Goal: Complete application form

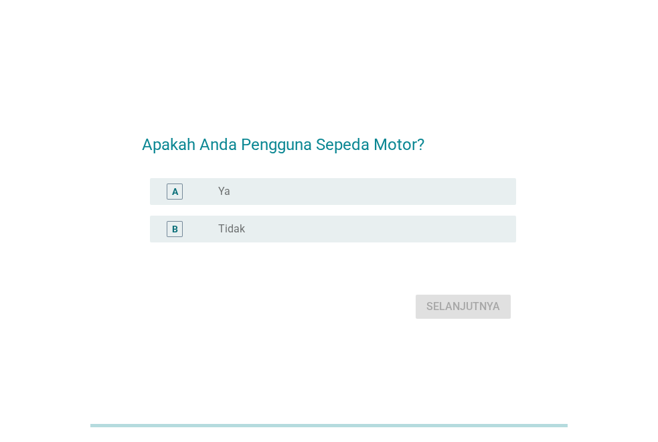
click at [229, 194] on label "Ya" at bounding box center [224, 191] width 12 height 13
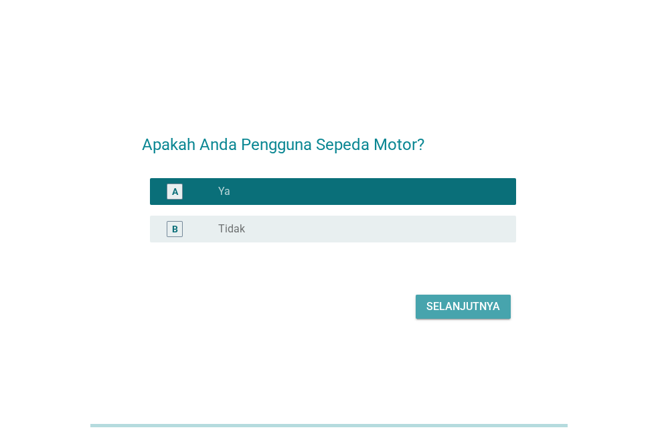
click at [462, 303] on div "Selanjutnya" at bounding box center [464, 307] width 74 height 16
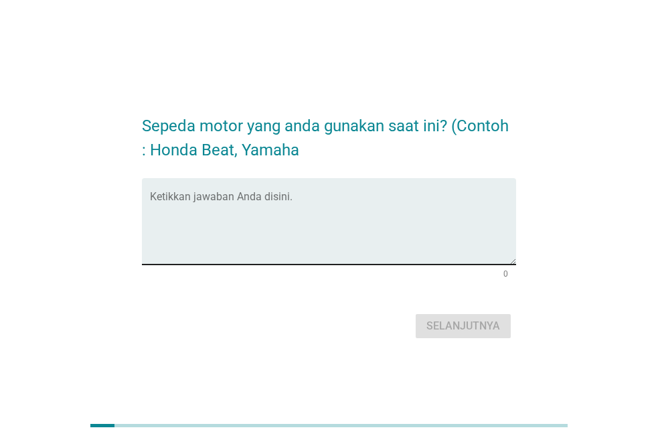
click at [255, 195] on textarea "Ketikkan jawaban Anda disini." at bounding box center [333, 229] width 366 height 70
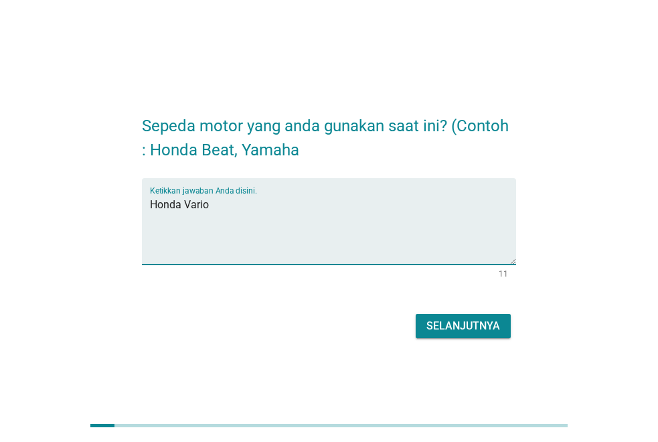
type textarea "Honda Vario"
click at [470, 327] on div "Selanjutnya" at bounding box center [464, 326] width 74 height 16
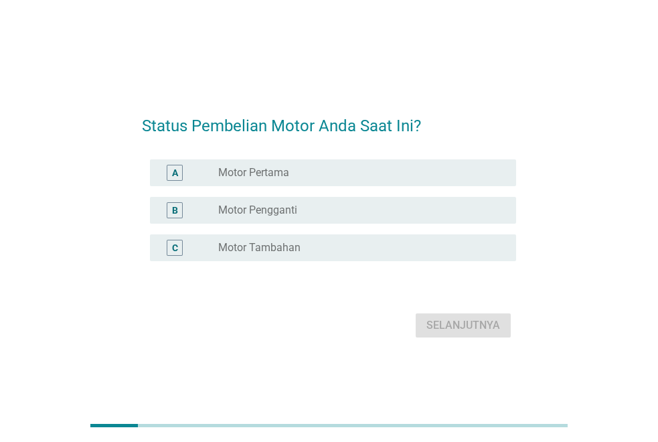
click at [292, 208] on label "Motor Pengganti" at bounding box center [257, 210] width 79 height 13
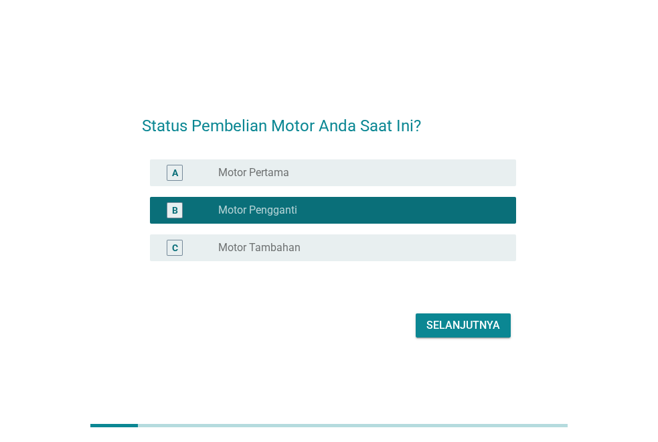
click at [452, 322] on div "Selanjutnya" at bounding box center [464, 326] width 74 height 16
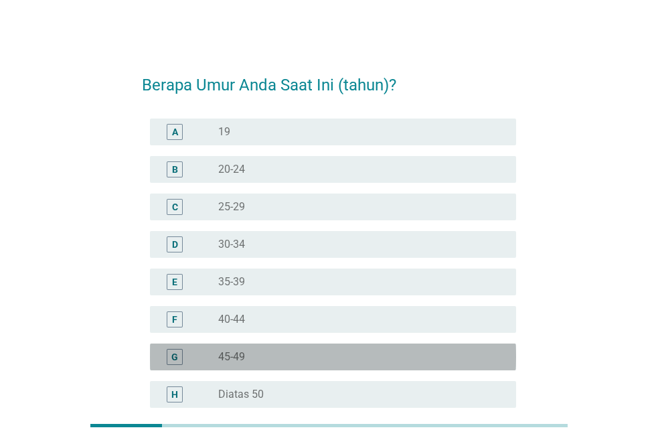
click at [228, 360] on label "45-49" at bounding box center [231, 356] width 27 height 13
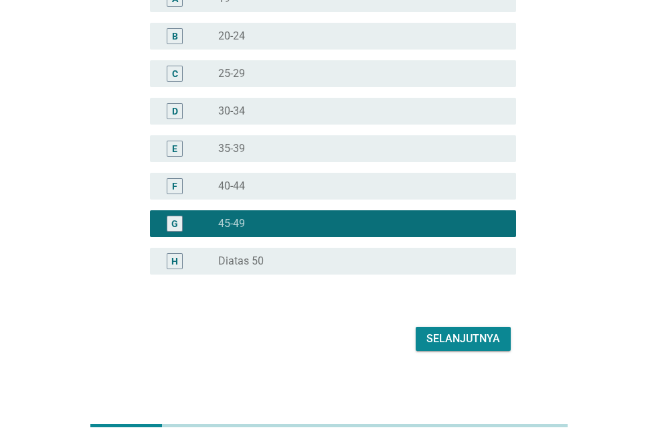
scroll to position [138, 0]
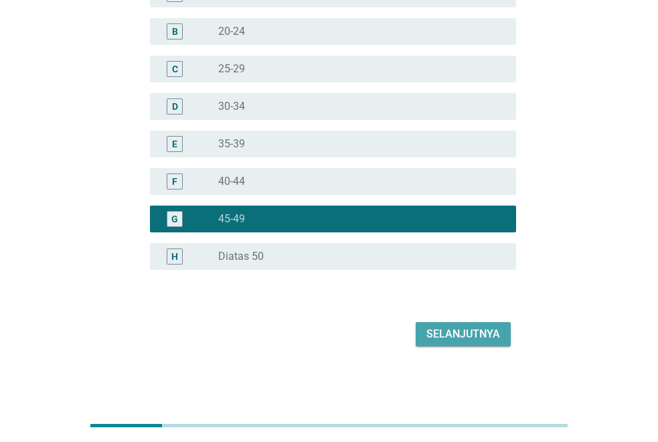
click at [435, 336] on div "Selanjutnya" at bounding box center [464, 334] width 74 height 16
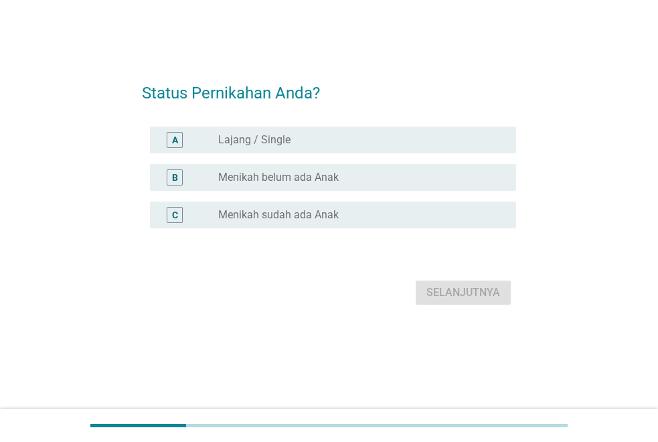
scroll to position [0, 0]
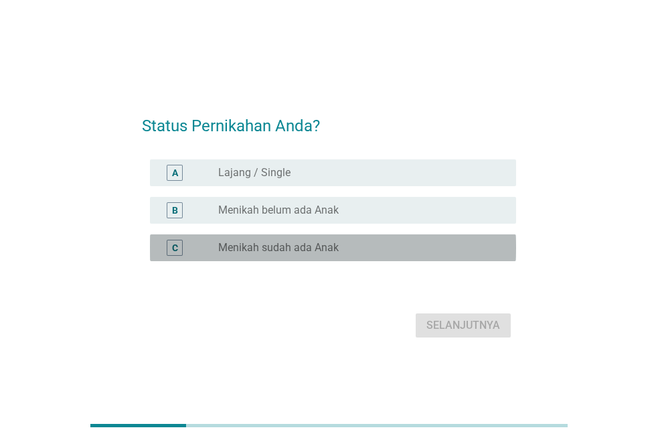
click at [282, 253] on label "Menikah sudah ada Anak" at bounding box center [278, 247] width 121 height 13
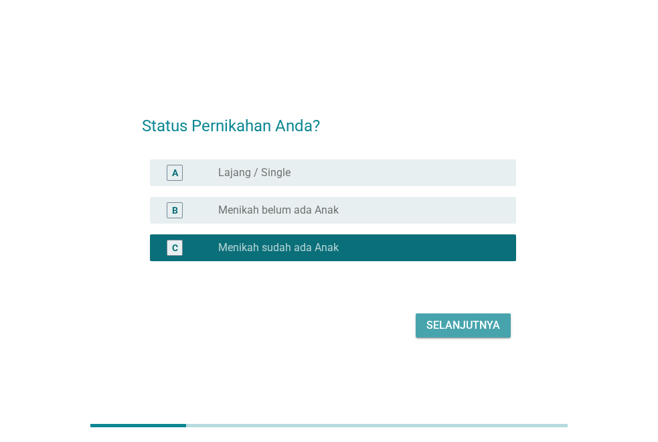
click at [464, 320] on div "Selanjutnya" at bounding box center [464, 326] width 74 height 16
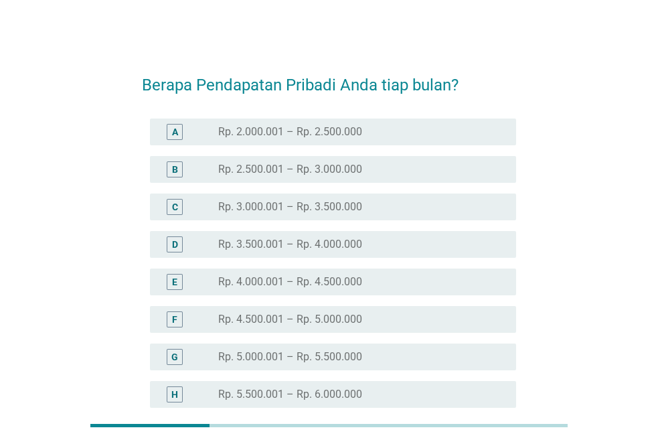
click at [287, 320] on label "Rp. 4.500.001 – Rp. 5.000.000" at bounding box center [290, 319] width 144 height 13
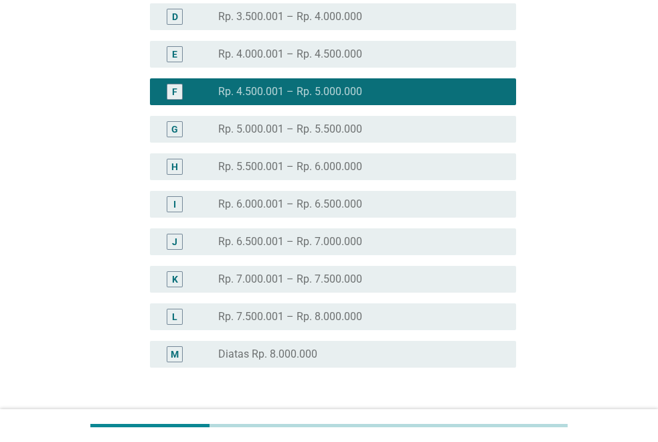
scroll to position [326, 0]
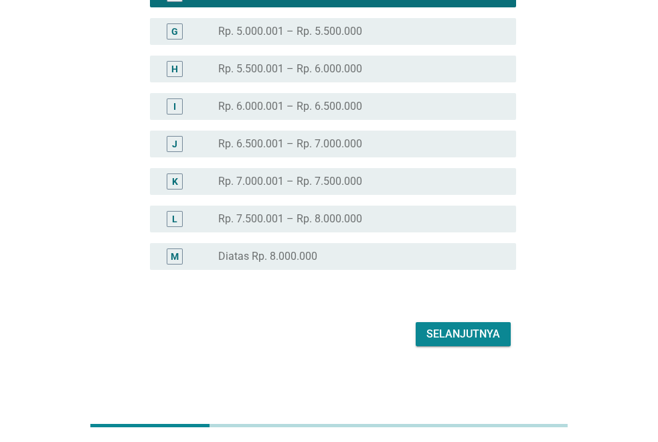
click at [451, 335] on div "Selanjutnya" at bounding box center [464, 334] width 74 height 16
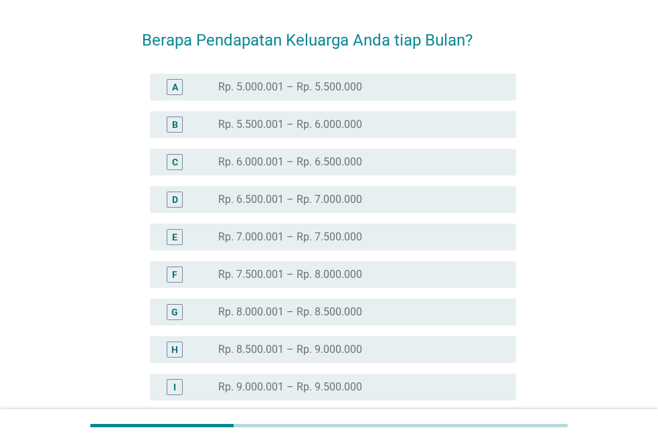
scroll to position [67, 0]
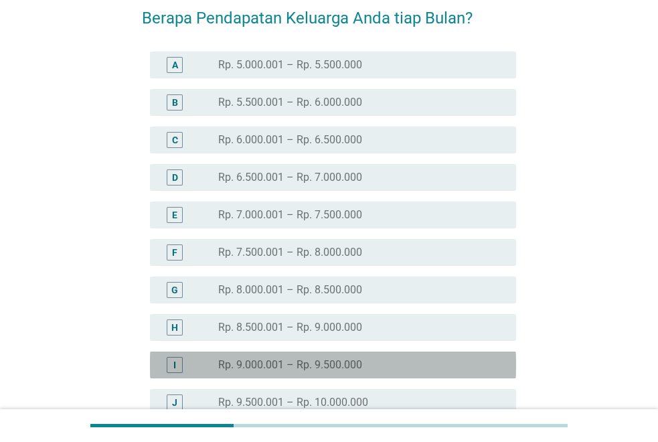
click at [313, 360] on label "Rp. 9.000.001 – Rp. 9.500.000" at bounding box center [290, 364] width 144 height 13
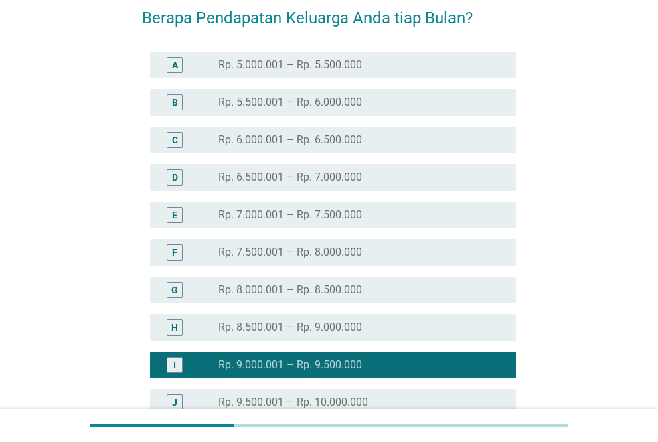
scroll to position [134, 0]
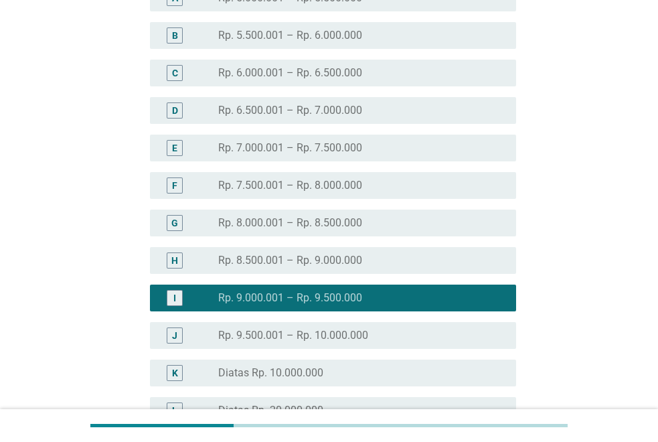
click at [303, 338] on label "Rp. 9.500.001 – Rp. 10.000.000" at bounding box center [293, 335] width 150 height 13
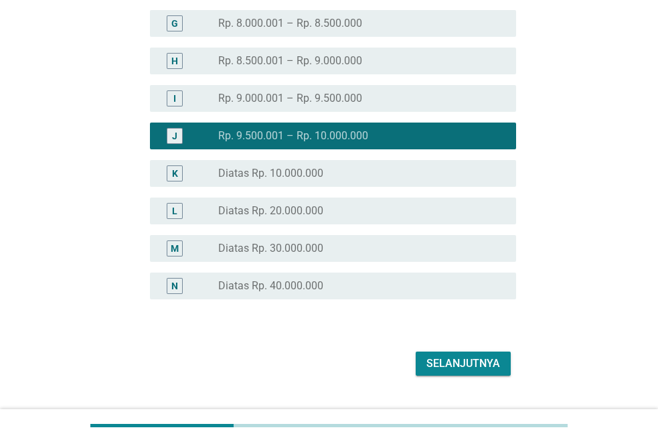
scroll to position [335, 0]
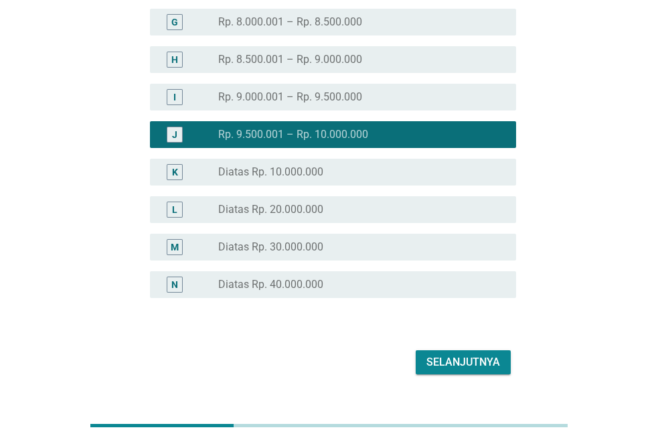
click at [440, 358] on div "Selanjutnya" at bounding box center [464, 362] width 74 height 16
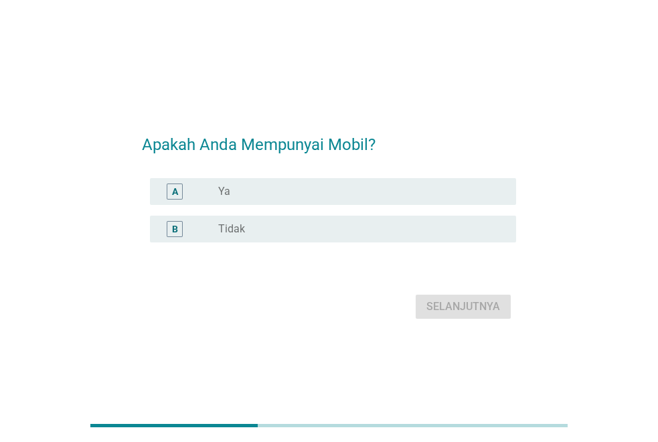
click at [306, 188] on div "radio_button_unchecked Ya" at bounding box center [356, 191] width 277 height 13
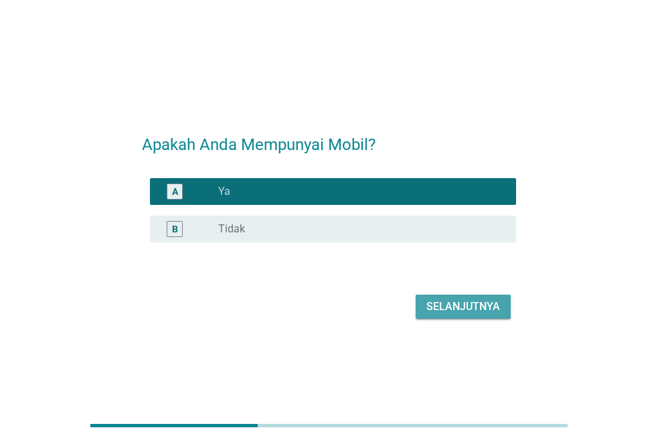
click at [450, 305] on div "Selanjutnya" at bounding box center [464, 307] width 74 height 16
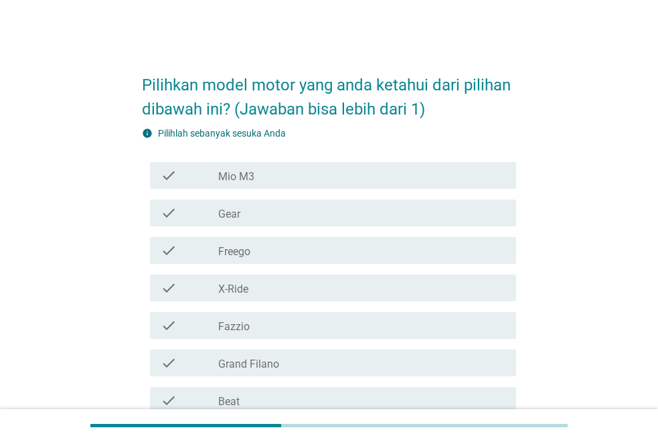
click at [273, 183] on div "check_box_outline_blank Mio M3" at bounding box center [361, 175] width 287 height 16
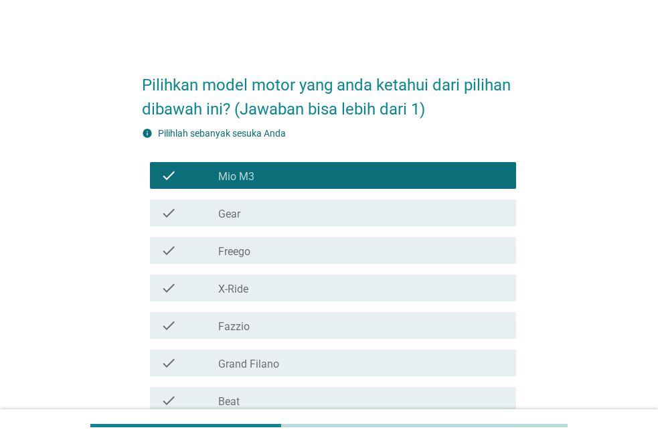
click at [267, 212] on div "check_box_outline_blank Gear" at bounding box center [361, 213] width 287 height 16
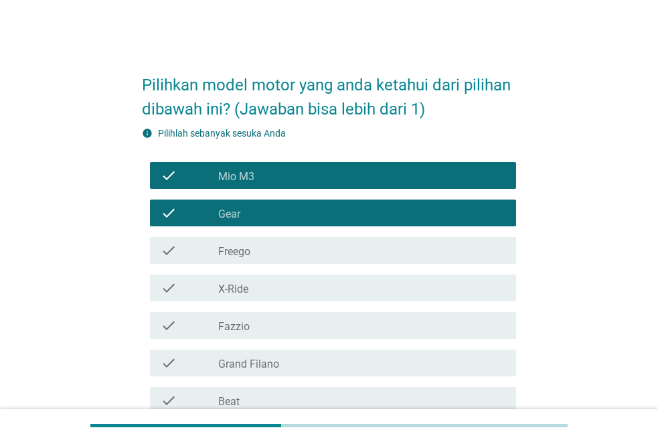
click at [266, 251] on div "check_box_outline_blank Freego" at bounding box center [361, 250] width 287 height 16
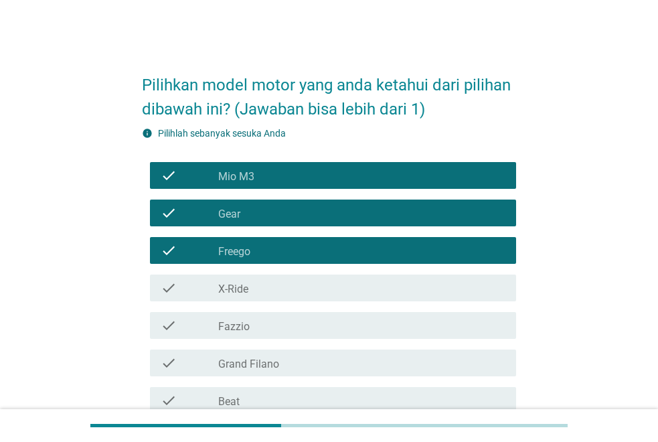
click at [253, 285] on div "check_box_outline_blank X-Ride" at bounding box center [361, 288] width 287 height 16
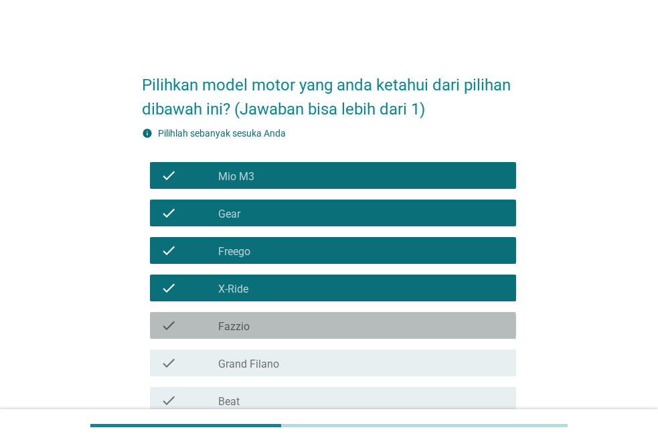
click at [256, 334] on div "check check_box_outline_blank Fazzio" at bounding box center [333, 325] width 366 height 27
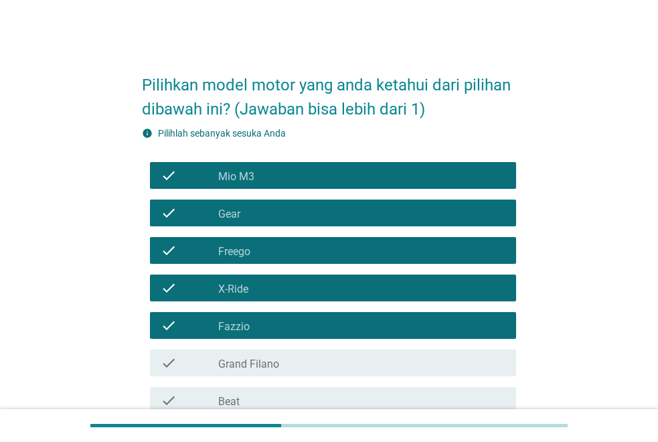
click at [253, 373] on div "check check_box_outline_blank Grand Filano" at bounding box center [333, 363] width 366 height 27
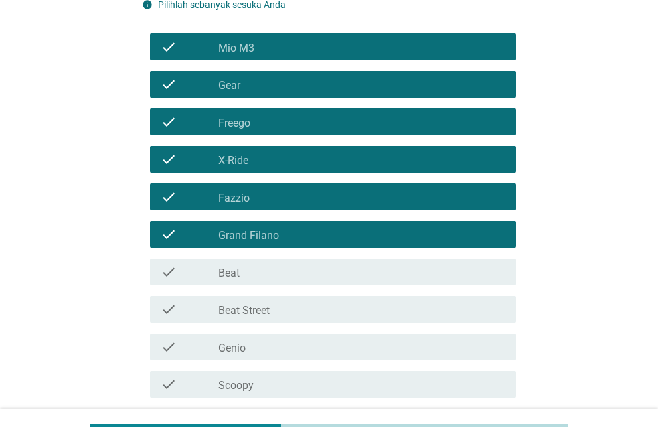
scroll to position [134, 0]
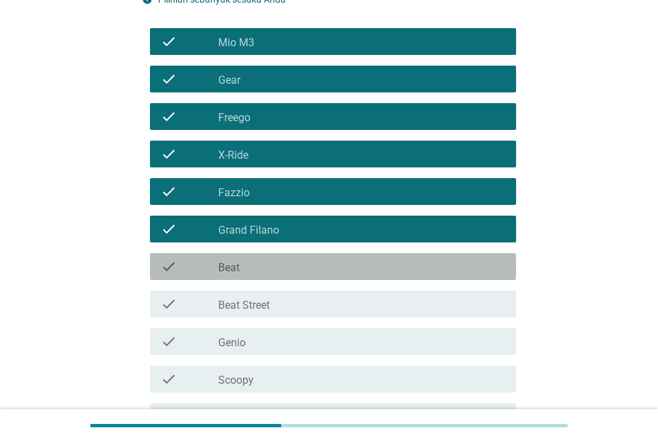
click at [265, 275] on div "check check_box_outline_blank Beat" at bounding box center [333, 266] width 366 height 27
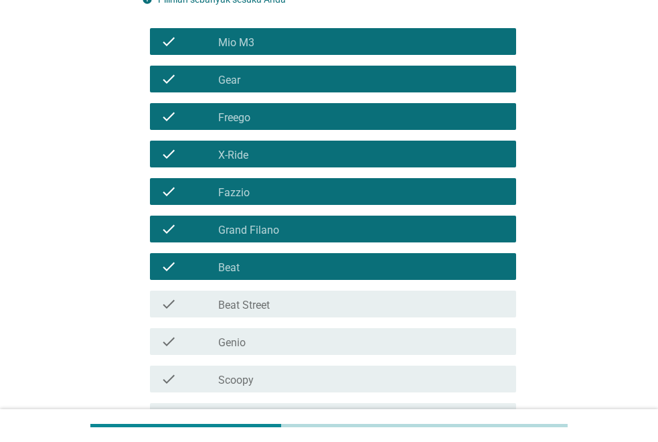
click at [265, 299] on label "Beat Street" at bounding box center [244, 305] width 52 height 13
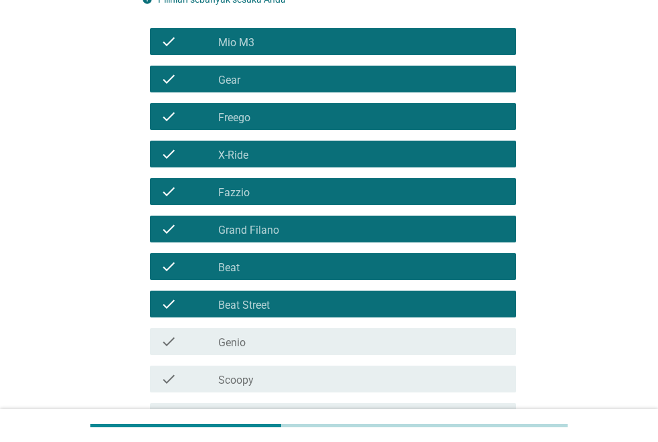
click at [265, 335] on div "check_box_outline_blank Genio" at bounding box center [361, 342] width 287 height 16
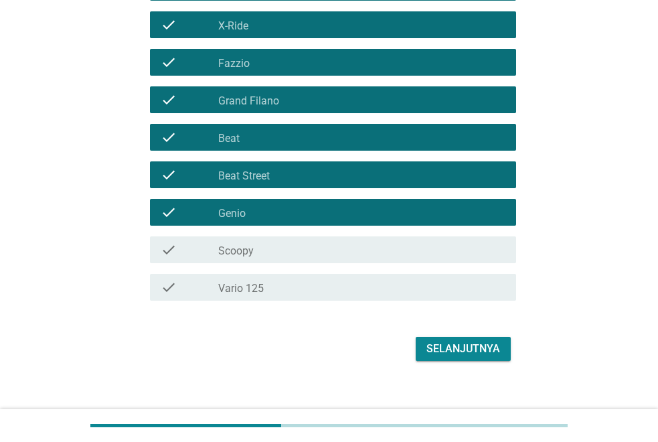
scroll to position [268, 0]
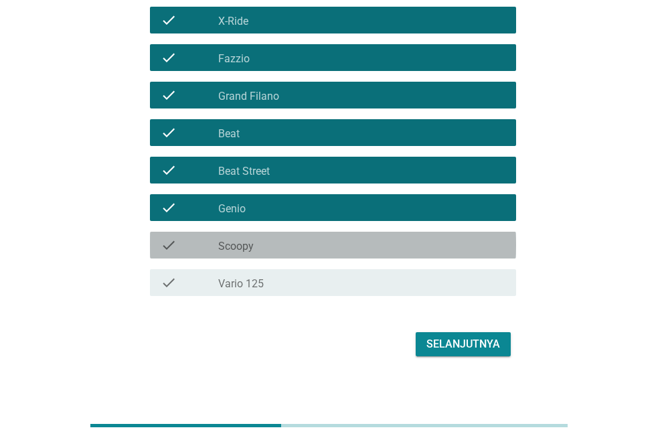
click at [256, 257] on div "check check_box_outline_blank Scoopy" at bounding box center [333, 245] width 366 height 27
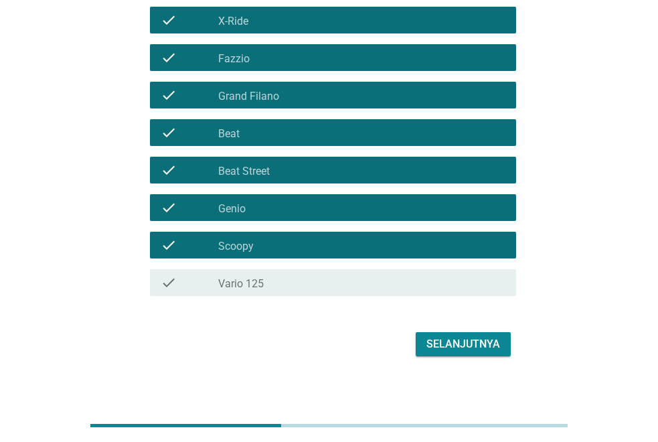
click at [269, 287] on div "check_box_outline_blank Vario 125" at bounding box center [361, 283] width 287 height 16
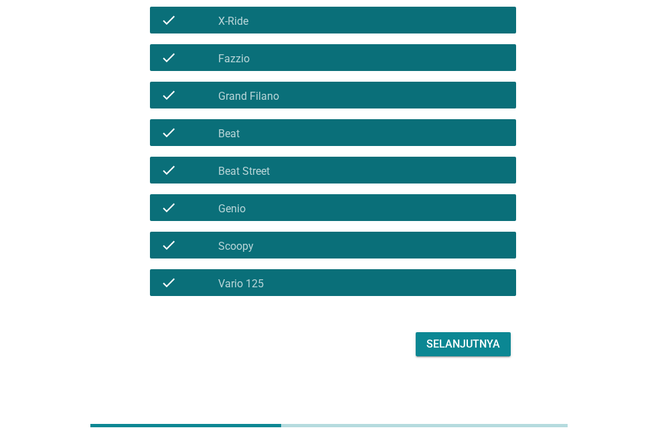
click at [450, 348] on div "Selanjutnya" at bounding box center [464, 344] width 74 height 16
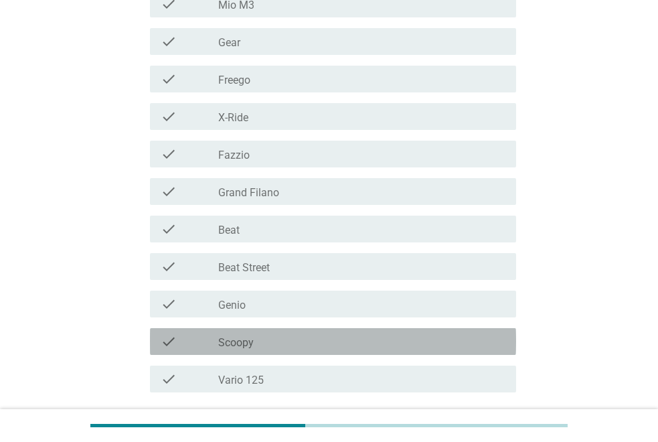
click at [249, 344] on label "Scoopy" at bounding box center [236, 342] width 36 height 13
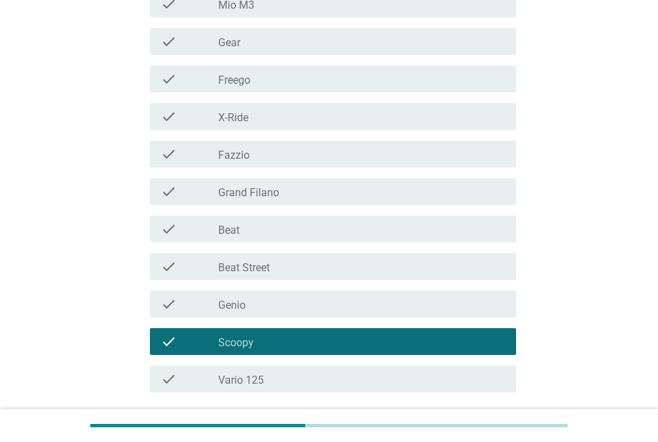
click at [277, 192] on label "Grand Filano" at bounding box center [248, 192] width 61 height 13
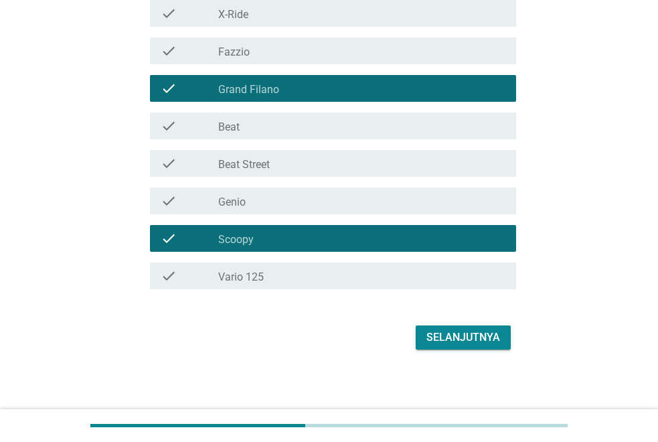
scroll to position [374, 0]
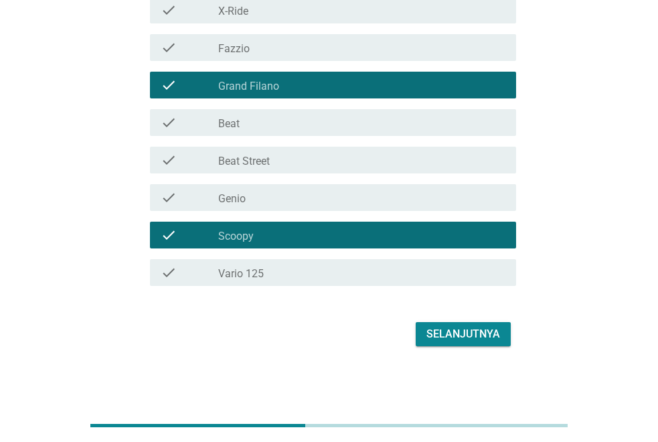
click at [453, 330] on div "Selanjutnya" at bounding box center [464, 334] width 74 height 16
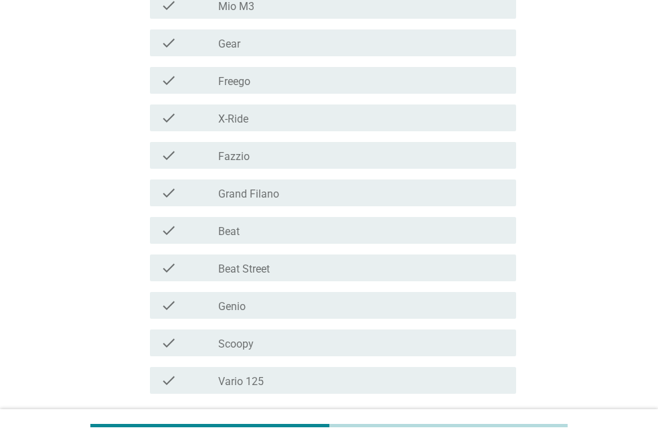
scroll to position [268, 0]
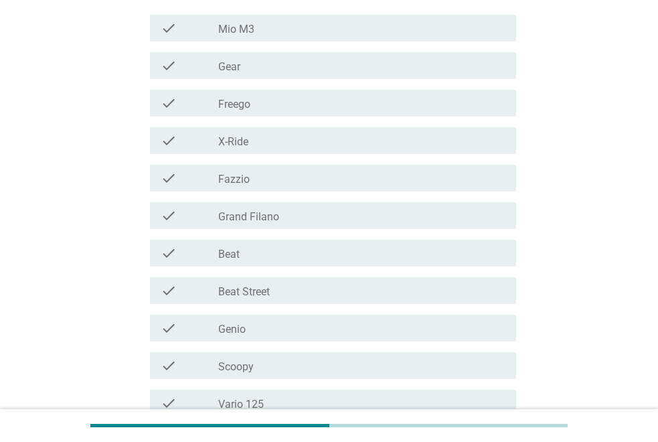
click at [250, 138] on div "check_box_outline_blank X-Ride" at bounding box center [361, 141] width 287 height 16
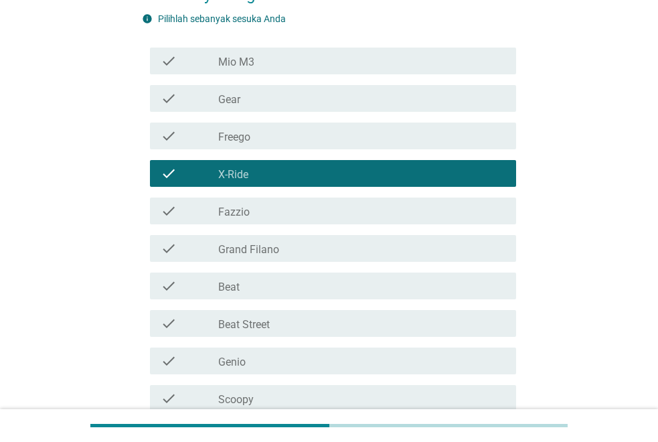
scroll to position [335, 0]
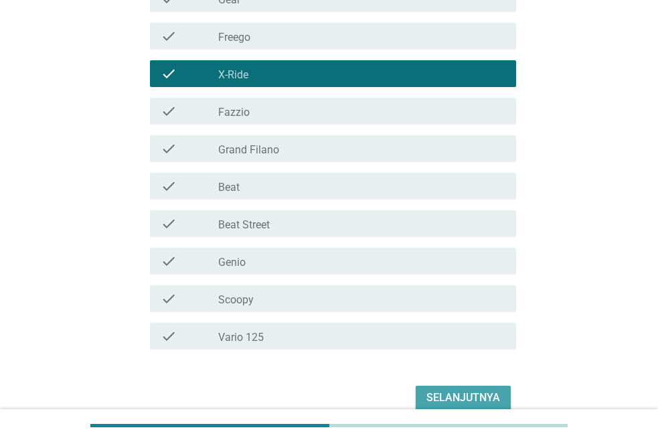
click at [464, 399] on div "Selanjutnya" at bounding box center [464, 398] width 74 height 16
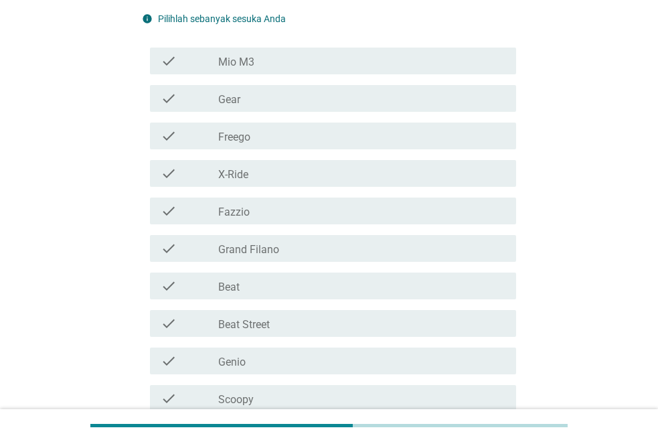
scroll to position [268, 0]
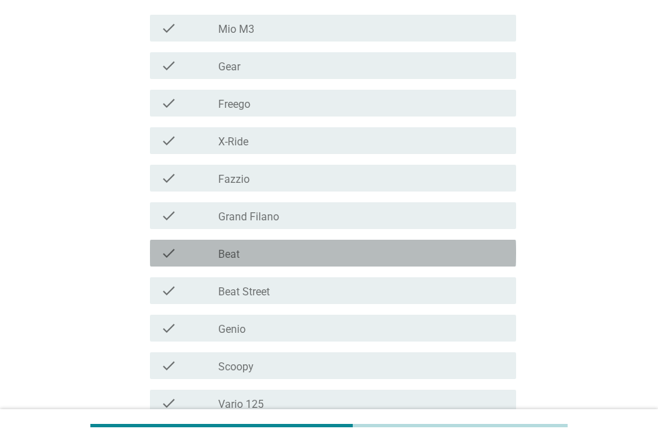
click at [255, 256] on div "check_box_outline_blank Beat" at bounding box center [361, 253] width 287 height 16
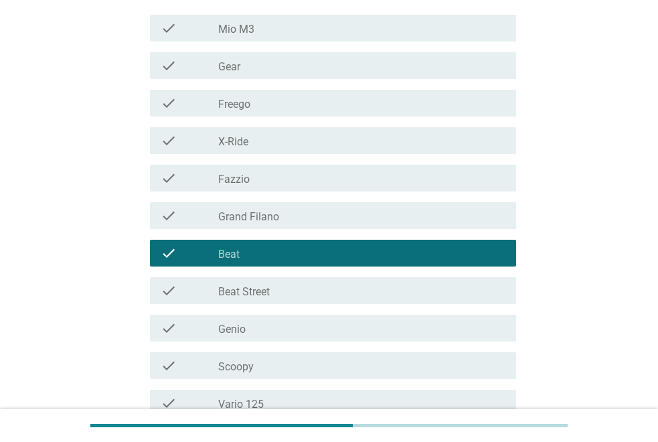
click at [261, 31] on div "check_box_outline_blank Mio M3" at bounding box center [361, 28] width 287 height 16
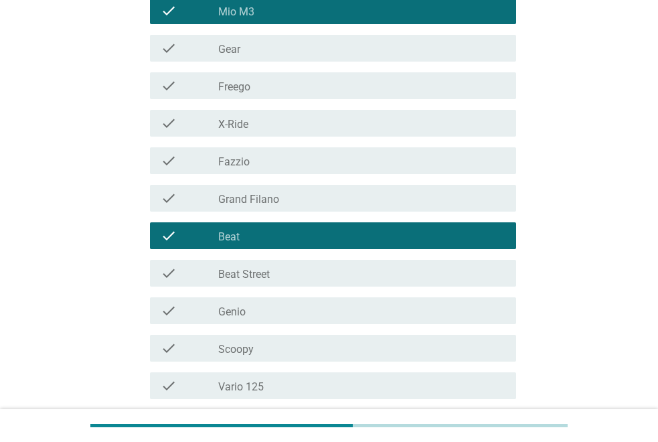
scroll to position [399, 0]
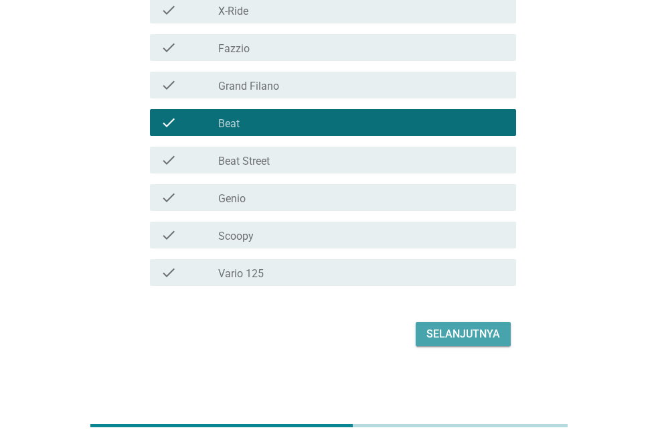
click at [468, 339] on div "Selanjutnya" at bounding box center [464, 334] width 74 height 16
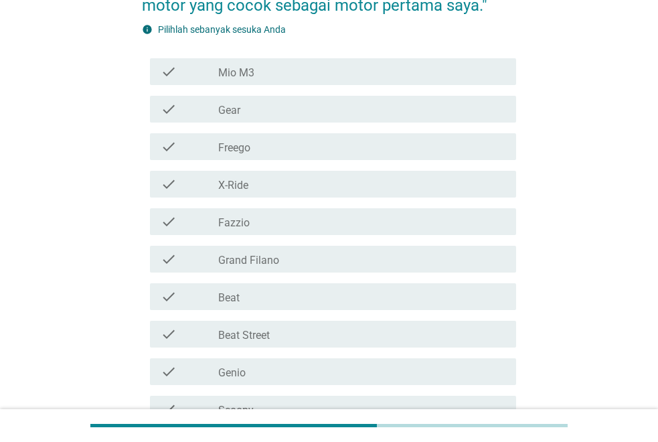
scroll to position [201, 0]
click at [244, 297] on div "check_box_outline_blank Beat" at bounding box center [361, 296] width 287 height 16
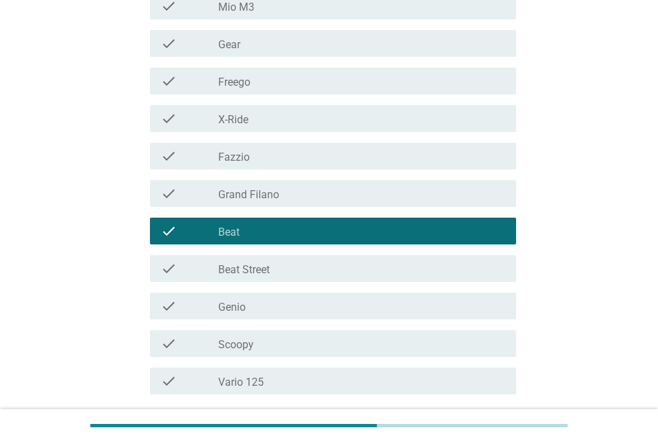
scroll to position [335, 0]
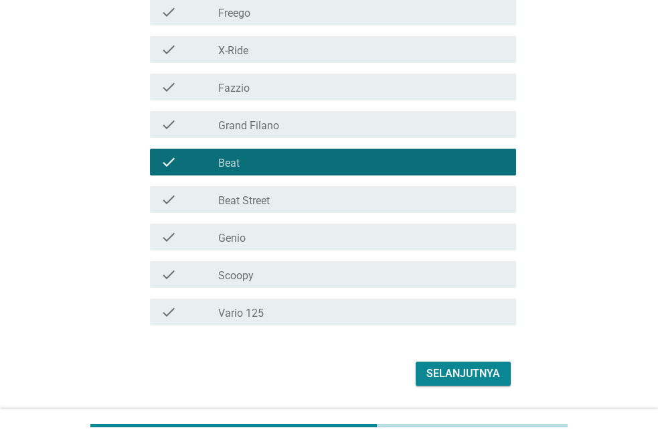
click at [471, 380] on div "Selanjutnya" at bounding box center [464, 374] width 74 height 16
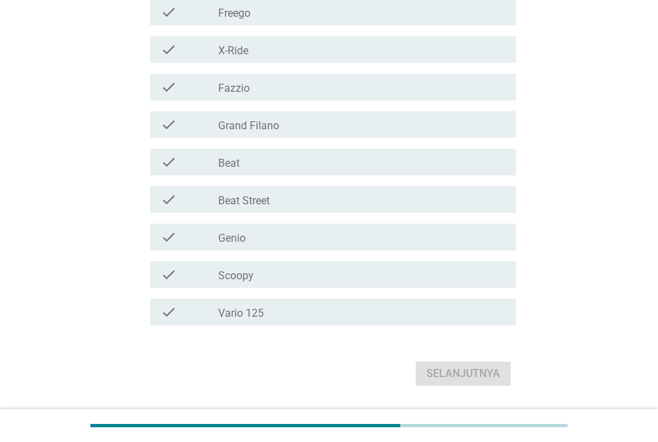
click at [262, 271] on div "check_box_outline_blank Scoopy" at bounding box center [361, 275] width 287 height 16
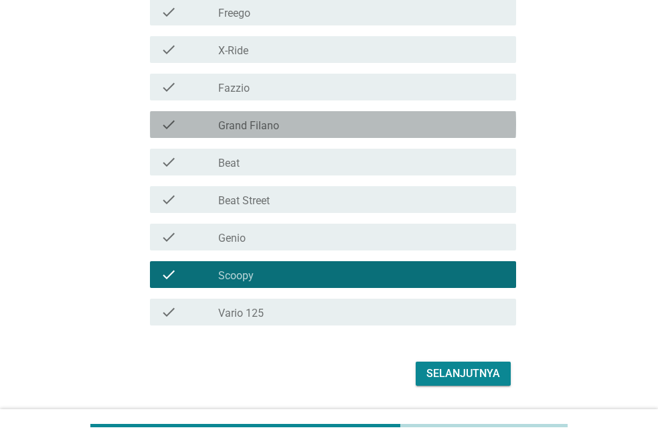
click at [268, 131] on label "Grand Filano" at bounding box center [248, 125] width 61 height 13
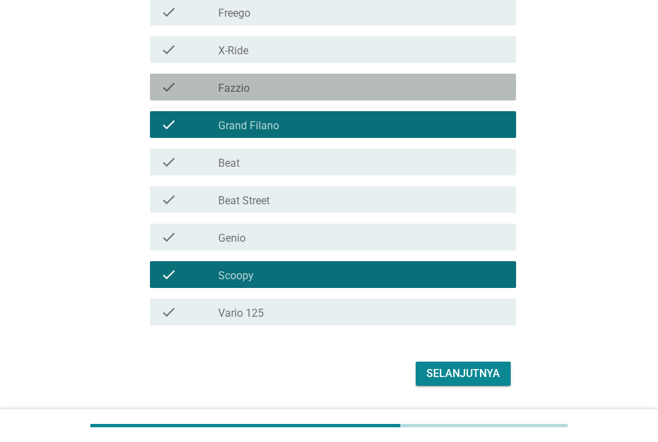
click at [268, 89] on div "check_box_outline_blank Fazzio" at bounding box center [361, 87] width 287 height 16
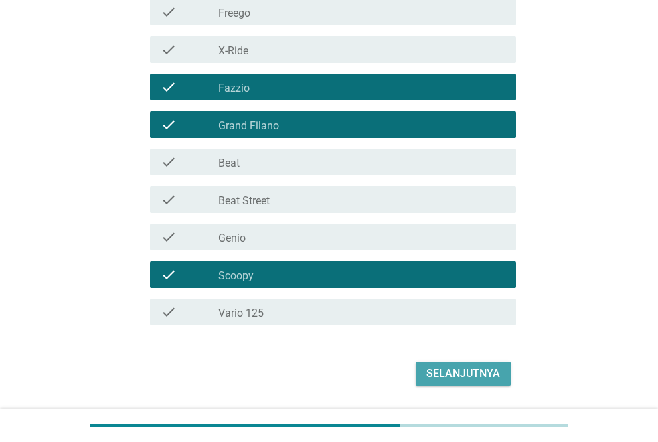
click at [461, 376] on div "Selanjutnya" at bounding box center [464, 374] width 74 height 16
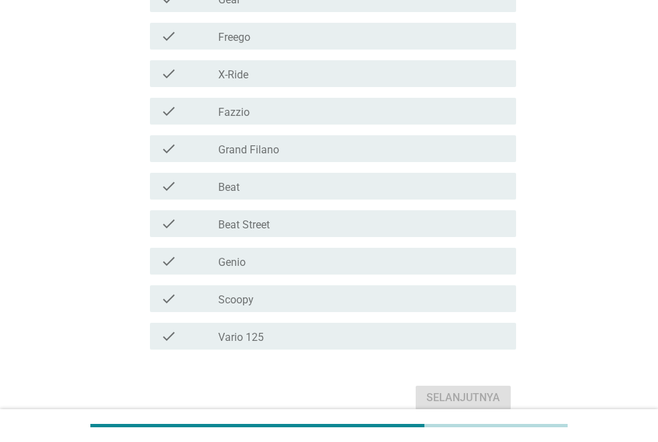
click at [265, 298] on div "check_box_outline_blank Scoopy" at bounding box center [361, 299] width 287 height 16
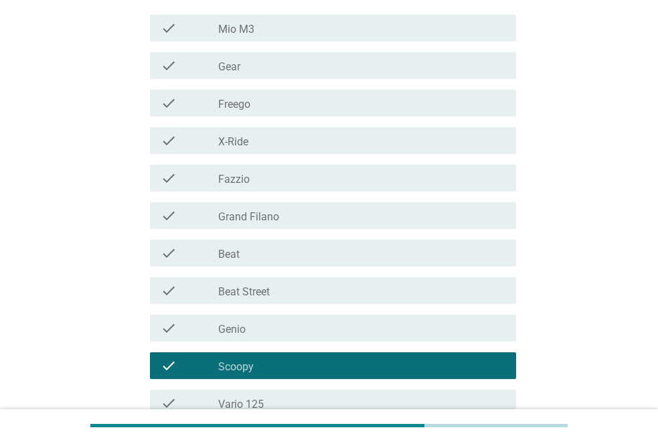
scroll to position [201, 0]
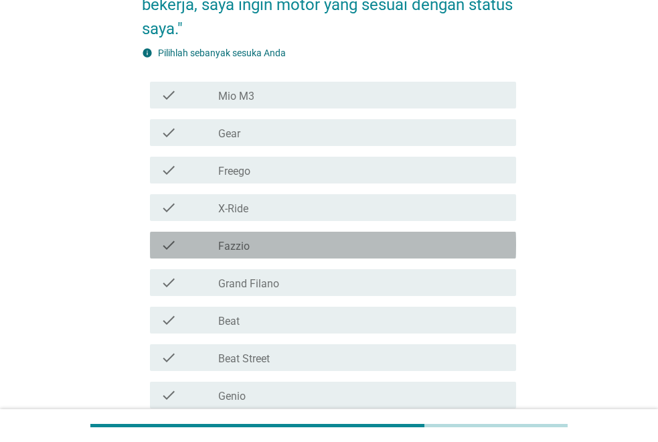
click at [265, 249] on div "check_box_outline_blank Fazzio" at bounding box center [361, 245] width 287 height 16
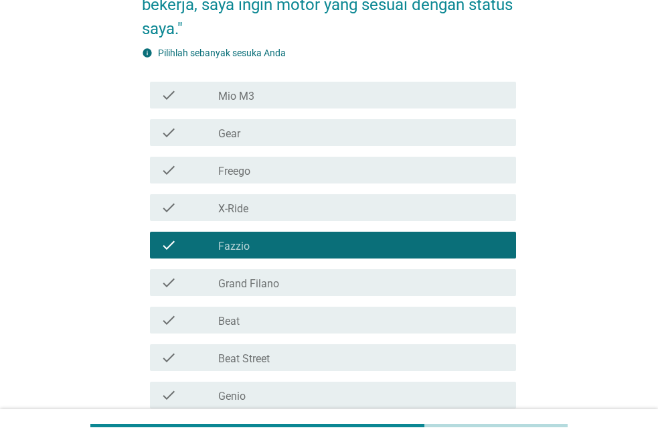
click at [275, 282] on label "Grand Filano" at bounding box center [248, 283] width 61 height 13
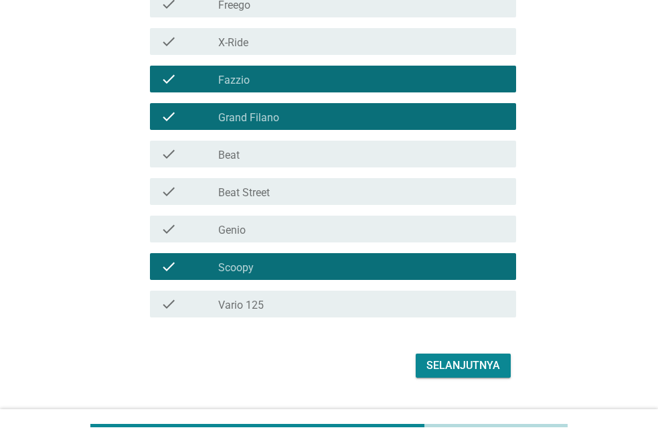
scroll to position [399, 0]
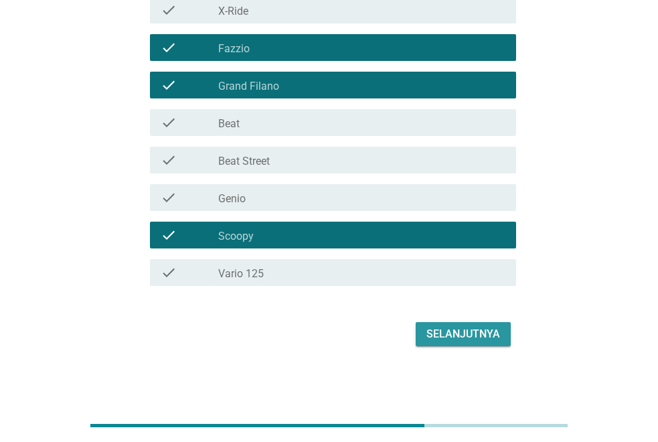
click at [462, 332] on div "Selanjutnya" at bounding box center [464, 334] width 74 height 16
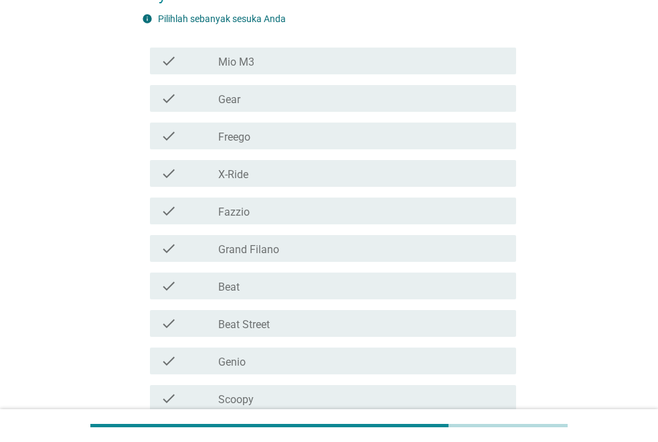
scroll to position [268, 0]
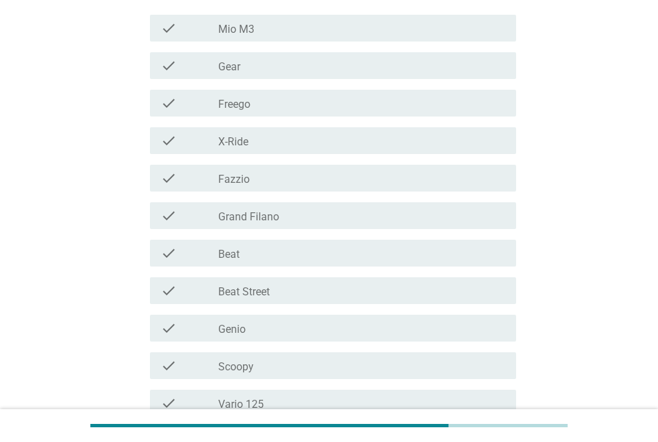
click at [252, 370] on label "Scoopy" at bounding box center [236, 366] width 36 height 13
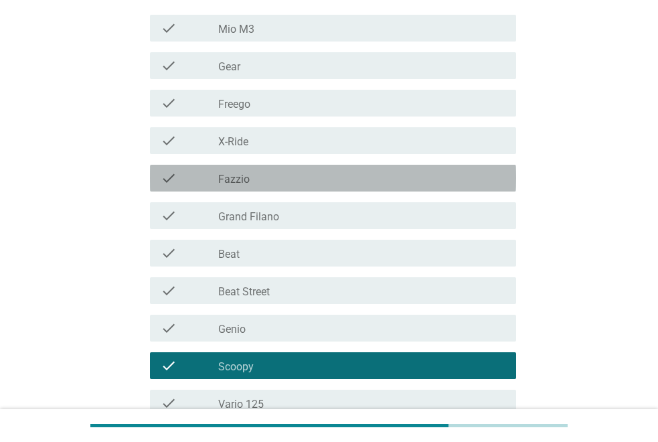
click at [277, 182] on div "check_box_outline_blank Fazzio" at bounding box center [361, 178] width 287 height 16
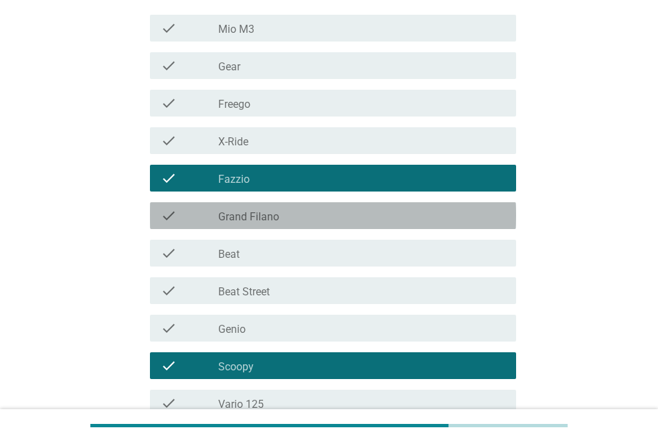
click at [279, 222] on label "Grand Filano" at bounding box center [248, 216] width 61 height 13
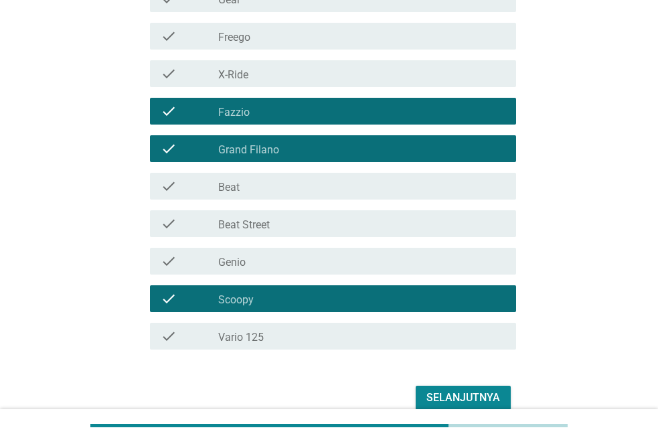
scroll to position [399, 0]
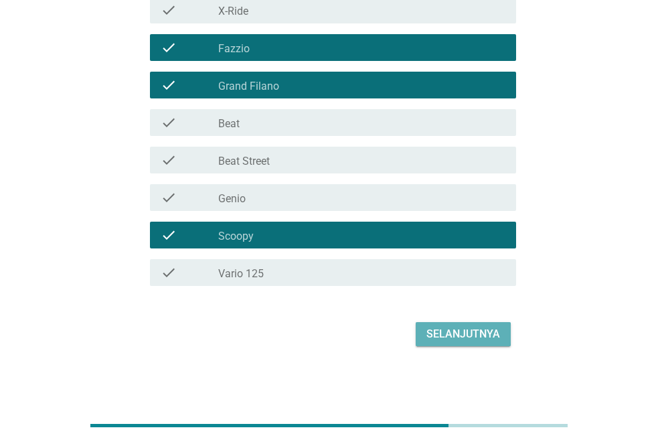
click at [441, 332] on div "Selanjutnya" at bounding box center [464, 334] width 74 height 16
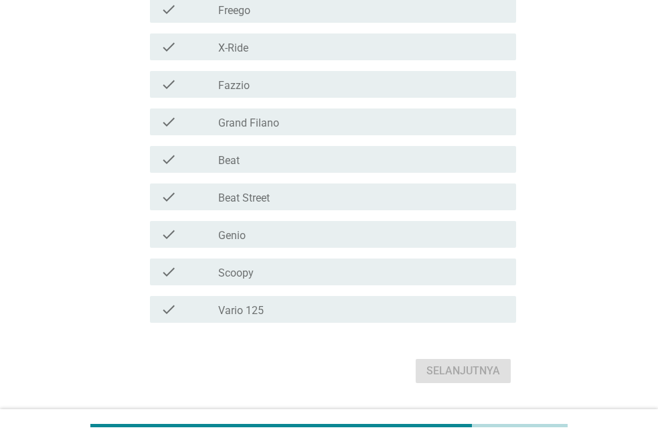
scroll to position [402, 0]
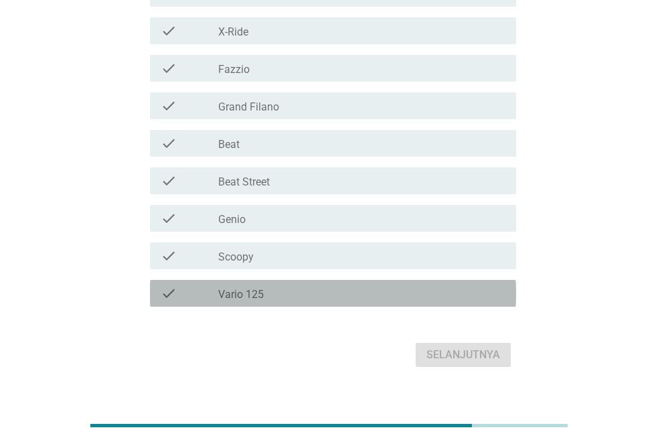
click at [263, 295] on label "Vario 125" at bounding box center [241, 294] width 46 height 13
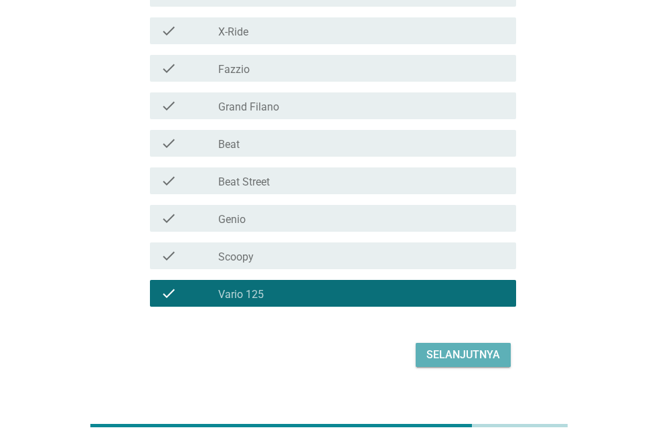
click at [423, 348] on button "Selanjutnya" at bounding box center [463, 355] width 95 height 24
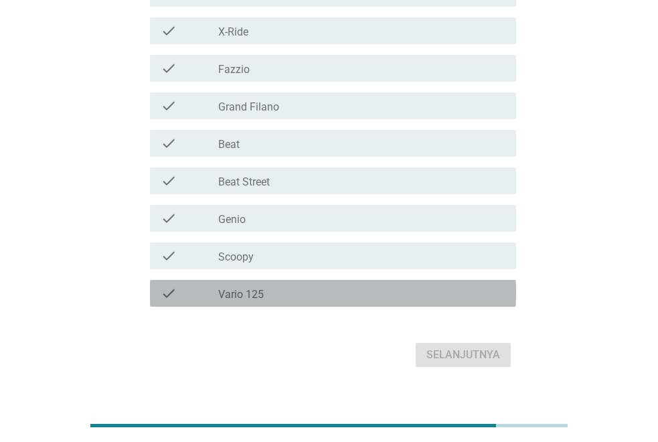
click at [240, 296] on label "Vario 125" at bounding box center [241, 294] width 46 height 13
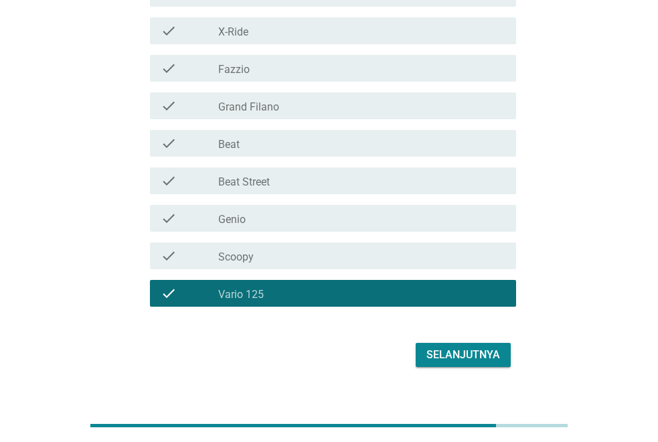
click at [440, 350] on div "Selanjutnya" at bounding box center [464, 355] width 74 height 16
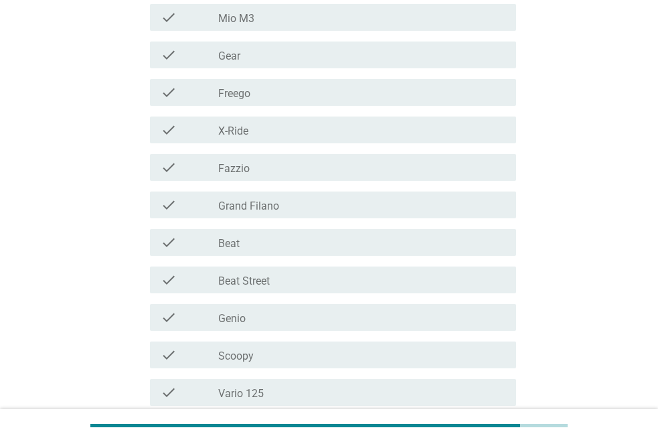
scroll to position [268, 0]
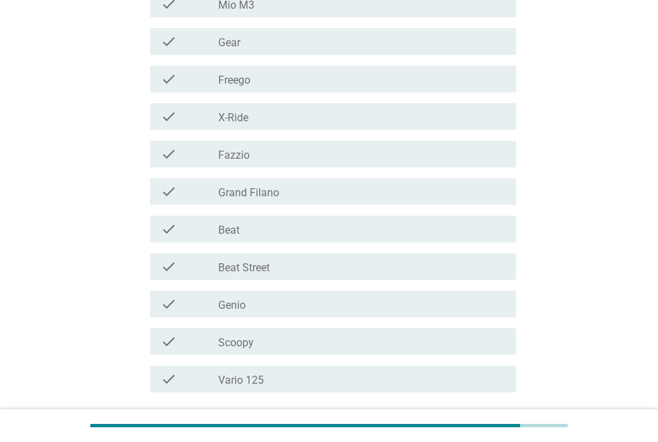
click at [236, 342] on label "Scoopy" at bounding box center [236, 342] width 36 height 13
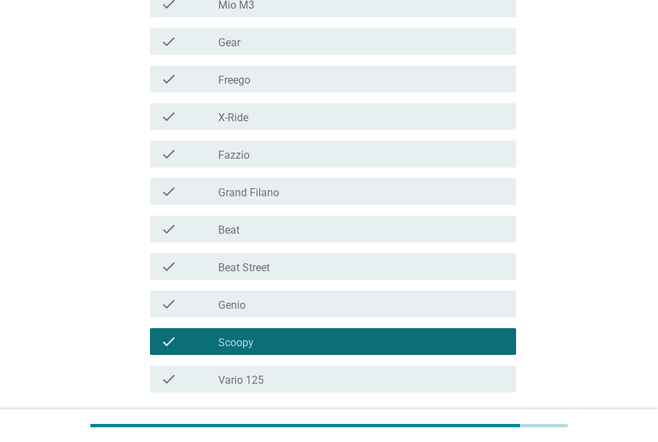
click at [249, 83] on label "Freego" at bounding box center [234, 80] width 32 height 13
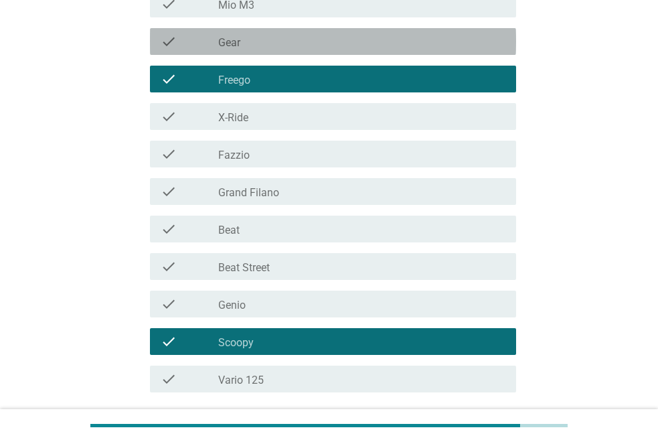
click at [264, 48] on div "check_box_outline_blank Gear" at bounding box center [361, 41] width 287 height 16
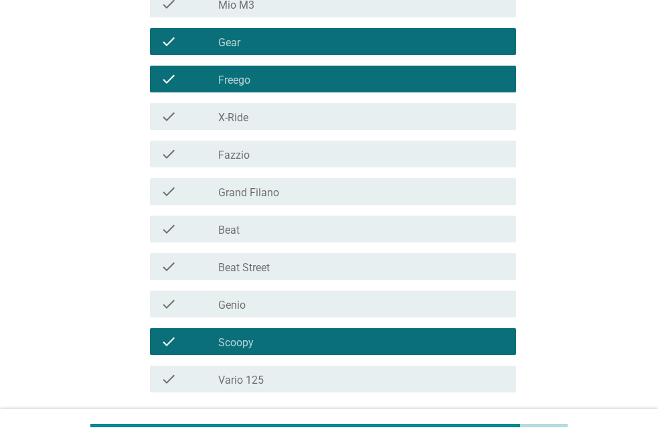
click at [263, 48] on div "check_box_outline_blank Gear" at bounding box center [361, 41] width 287 height 16
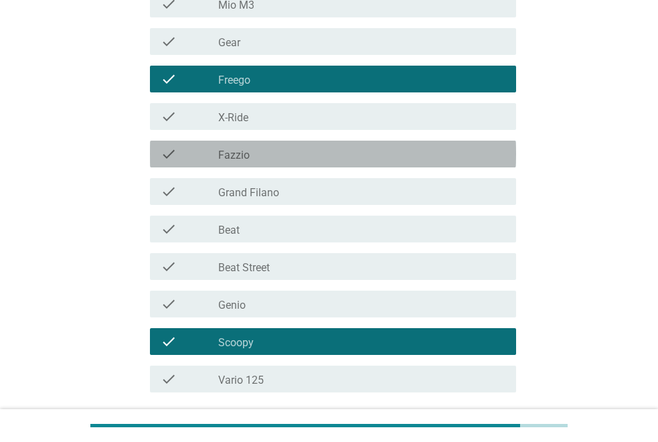
click at [255, 155] on div "check_box_outline_blank Fazzio" at bounding box center [361, 154] width 287 height 16
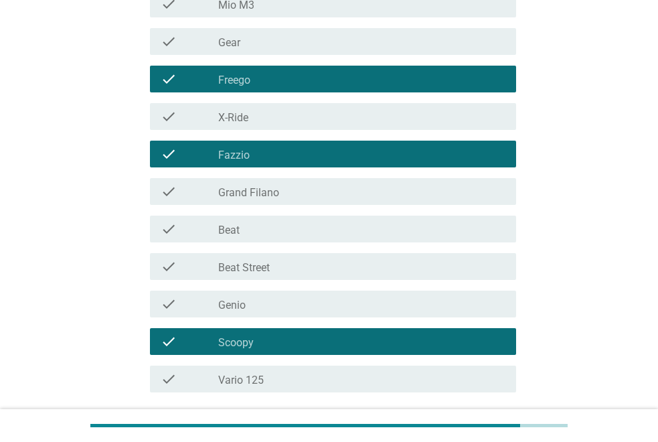
click at [283, 185] on div "check_box_outline_blank Grand Filano" at bounding box center [361, 192] width 287 height 16
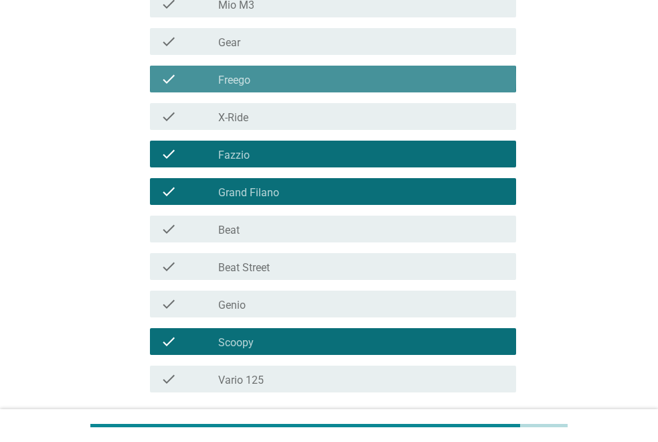
click at [288, 86] on div "check_box Freego" at bounding box center [361, 79] width 287 height 16
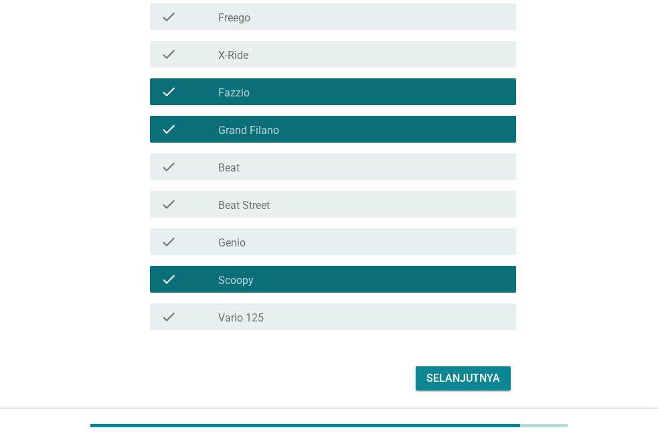
scroll to position [374, 0]
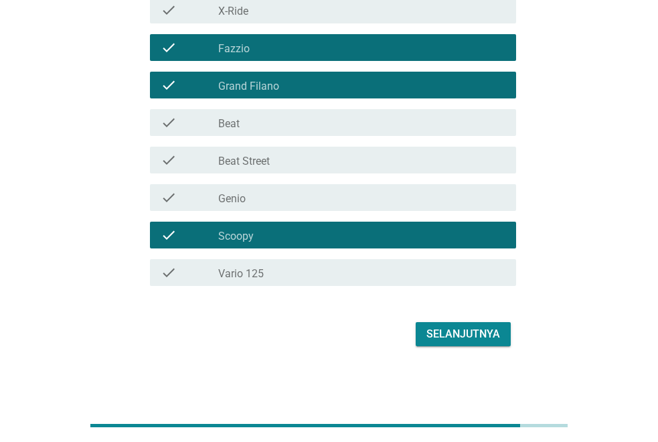
click at [492, 336] on div "Selanjutnya" at bounding box center [464, 334] width 74 height 16
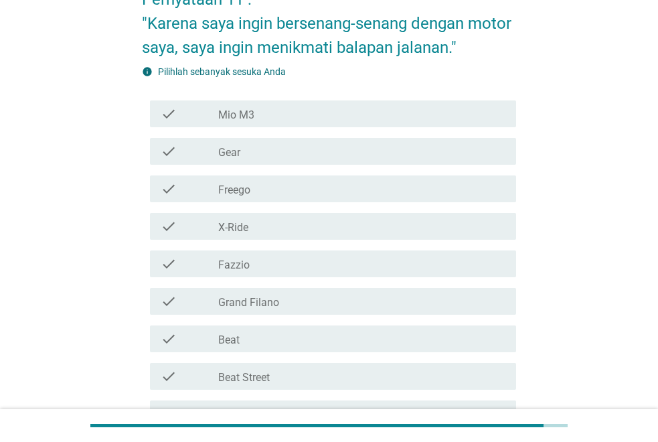
scroll to position [67, 0]
click at [254, 223] on div "check_box_outline_blank X-Ride" at bounding box center [361, 226] width 287 height 16
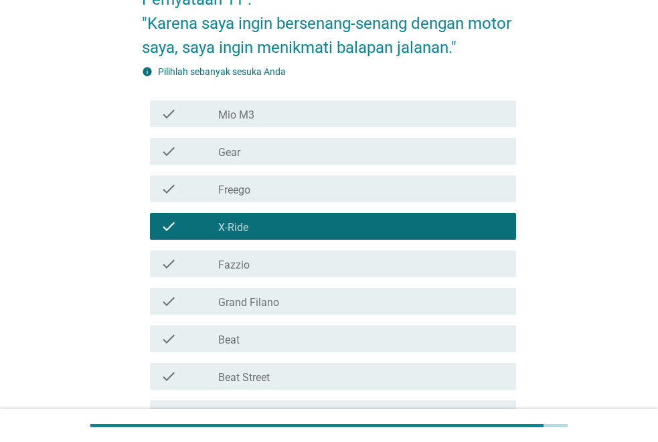
scroll to position [350, 0]
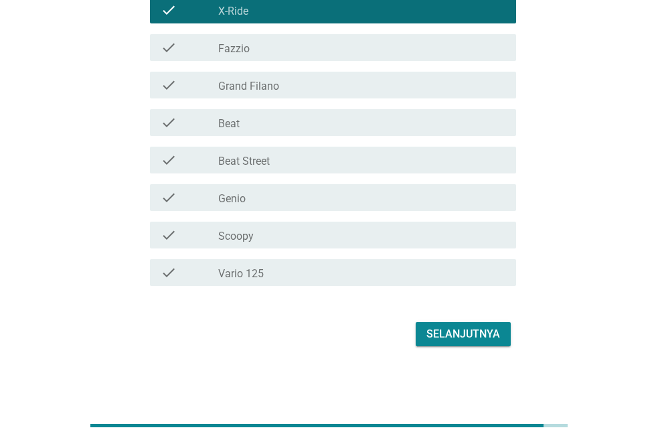
click at [441, 333] on div "Selanjutnya" at bounding box center [464, 334] width 74 height 16
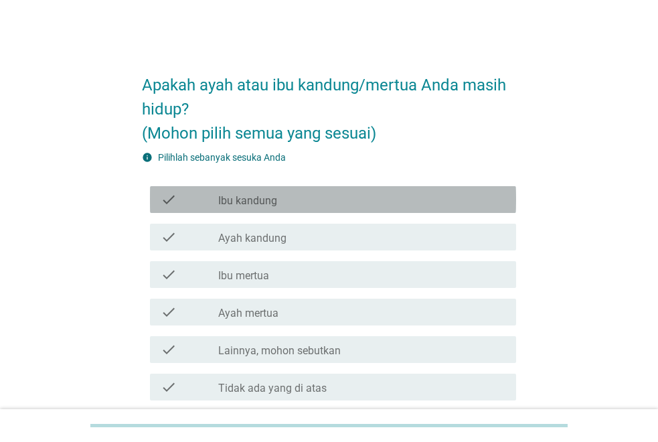
click at [247, 208] on div "check check_box_outline_blank Ibu kandung" at bounding box center [333, 199] width 366 height 27
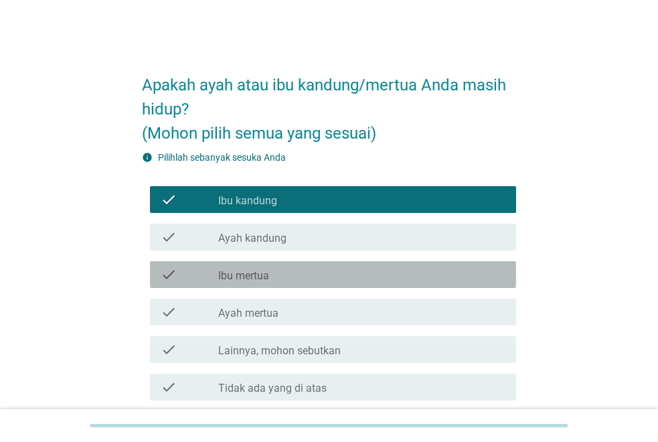
click at [251, 283] on div "check check_box_outline_blank Ibu mertua" at bounding box center [333, 274] width 366 height 27
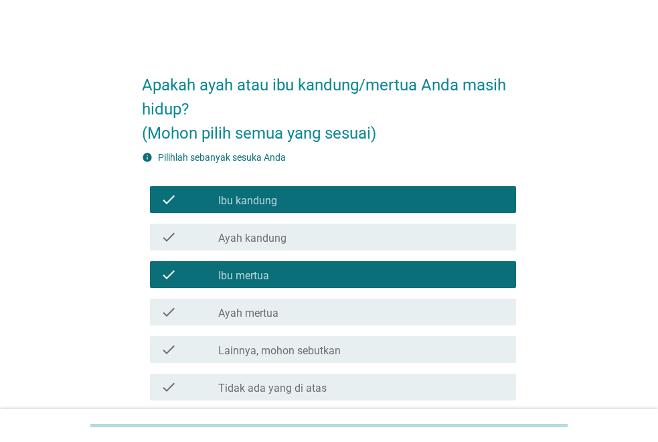
click at [257, 317] on label "Ayah mertua" at bounding box center [248, 313] width 60 height 13
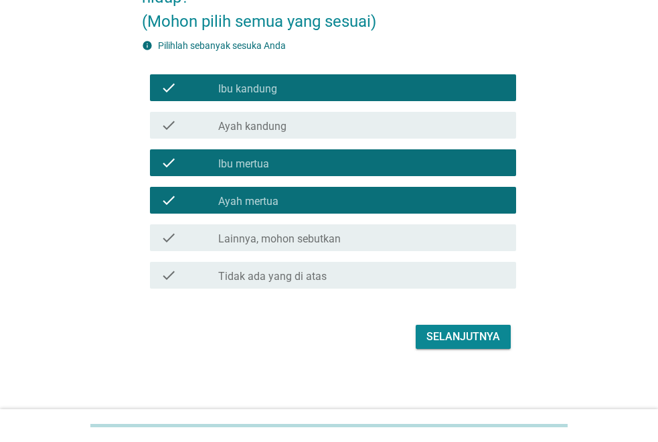
scroll to position [115, 0]
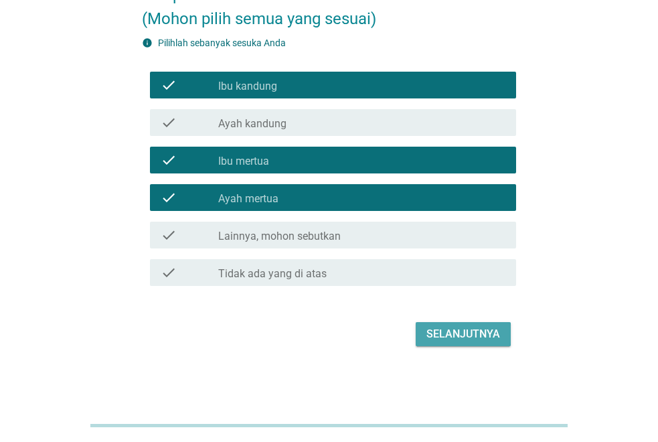
click at [467, 333] on div "Selanjutnya" at bounding box center [464, 334] width 74 height 16
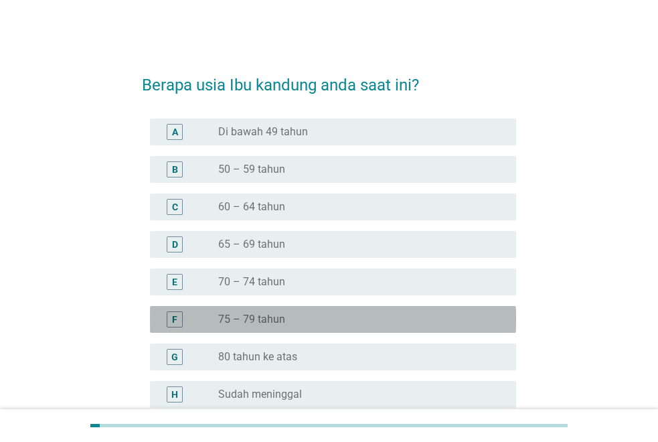
click at [260, 317] on label "75 – 79 tahun" at bounding box center [251, 319] width 67 height 13
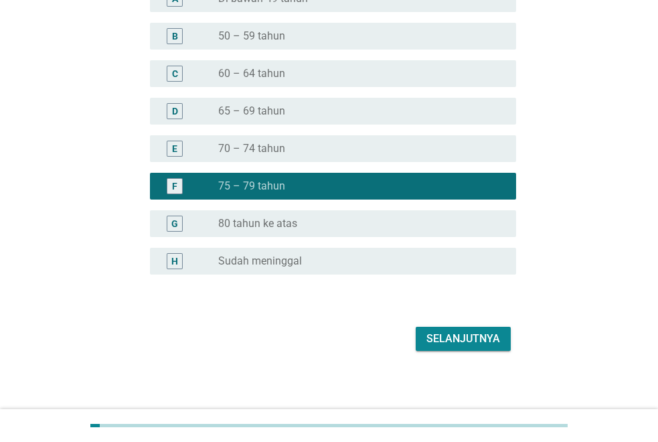
scroll to position [138, 0]
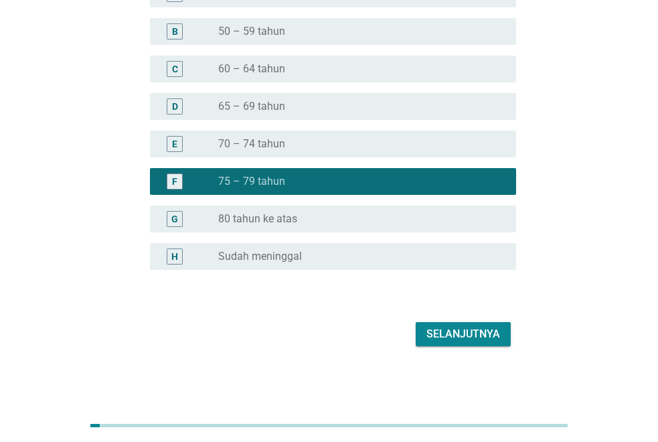
click at [462, 335] on div "Selanjutnya" at bounding box center [464, 334] width 74 height 16
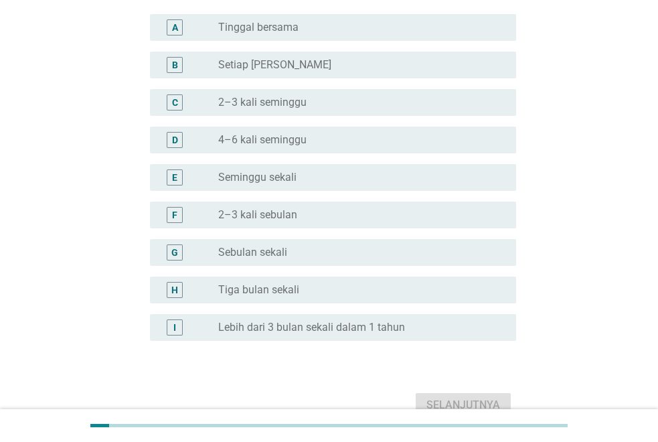
scroll to position [134, 0]
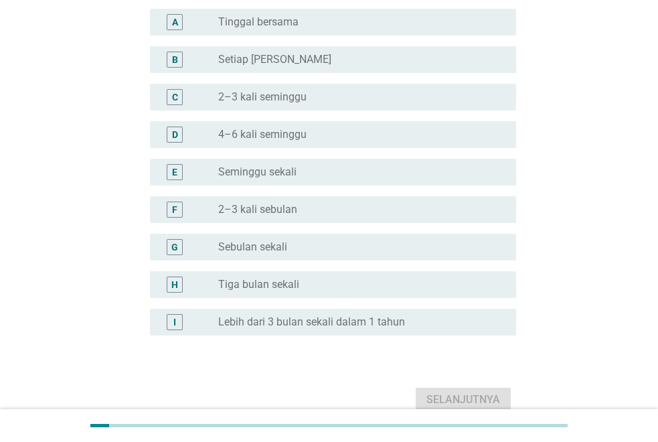
click at [313, 324] on label "Lebih dari 3 bulan sekali dalam 1 tahun" at bounding box center [311, 322] width 187 height 13
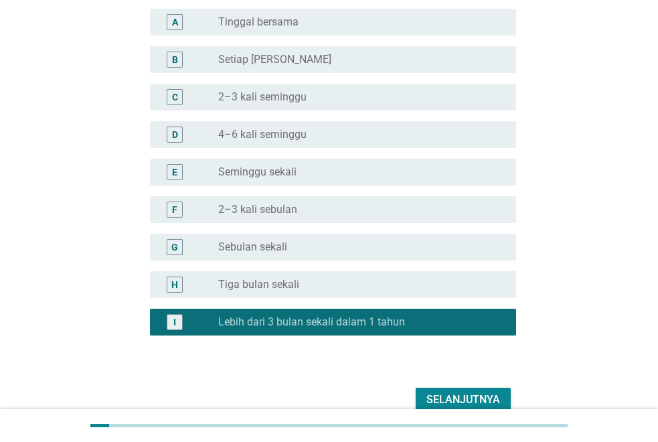
click at [456, 395] on div "Selanjutnya" at bounding box center [464, 400] width 74 height 16
